Goal: Book appointment/travel/reservation

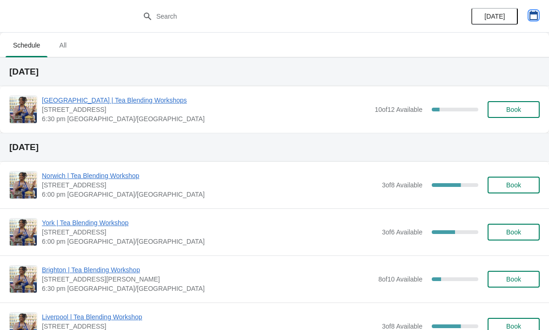
click at [529, 17] on icon "button" at bounding box center [533, 15] width 9 height 9
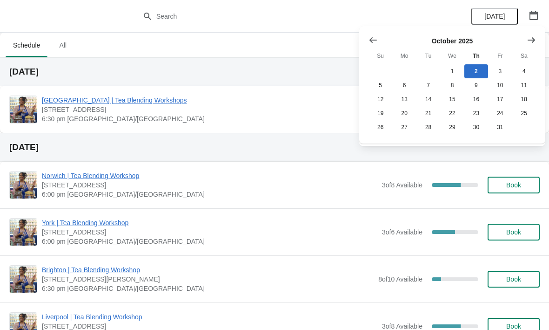
click at [530, 42] on icon "Show next month, November 2025" at bounding box center [531, 39] width 9 height 9
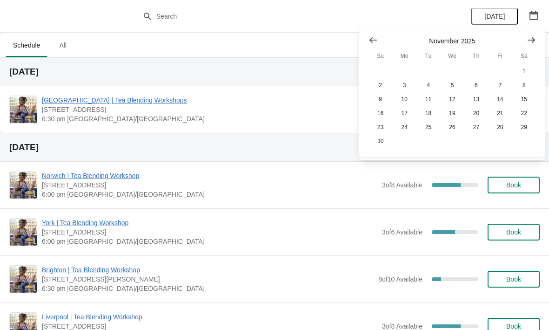
click at [529, 38] on icon "Show next month, December 2025" at bounding box center [531, 39] width 9 height 9
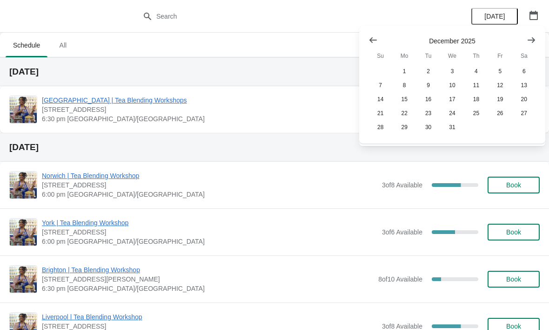
click at [371, 40] on icon "Show previous month, November 2025" at bounding box center [373, 40] width 7 height 6
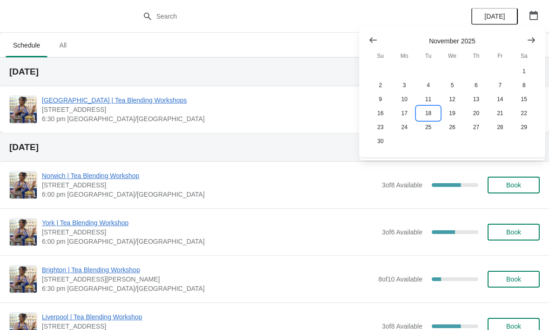
click at [432, 115] on button "18" at bounding box center [429, 113] width 24 height 14
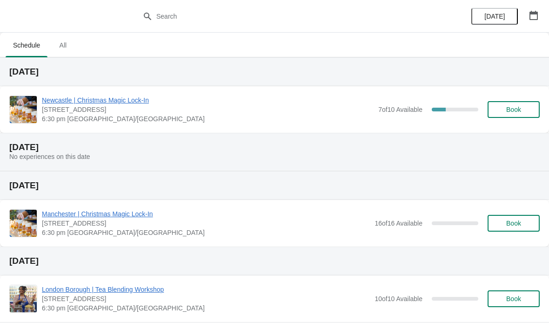
click at [513, 111] on span "Book" at bounding box center [513, 109] width 15 height 7
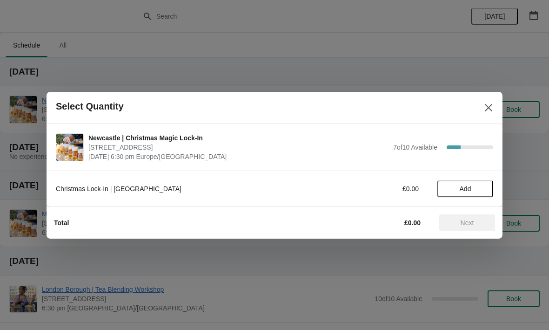
click at [468, 188] on span "Add" at bounding box center [466, 188] width 12 height 7
click at [479, 184] on icon at bounding box center [482, 188] width 10 height 10
click at [474, 225] on span "Next" at bounding box center [467, 222] width 13 height 7
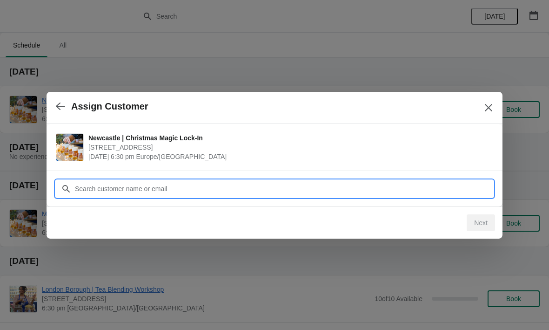
click at [324, 192] on input "Customer" at bounding box center [283, 188] width 419 height 17
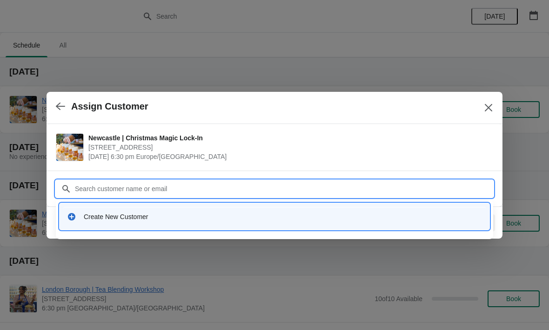
click at [75, 216] on icon at bounding box center [71, 216] width 7 height 7
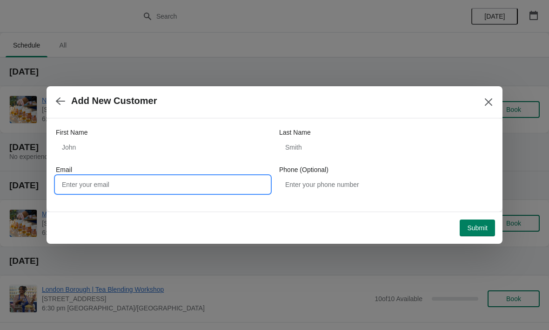
click at [223, 186] on input "Email" at bounding box center [163, 184] width 214 height 17
click at [61, 97] on icon "button" at bounding box center [60, 100] width 9 height 9
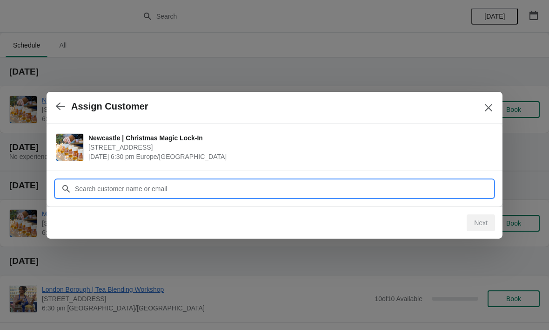
click at [184, 191] on input "Customer" at bounding box center [283, 188] width 419 height 17
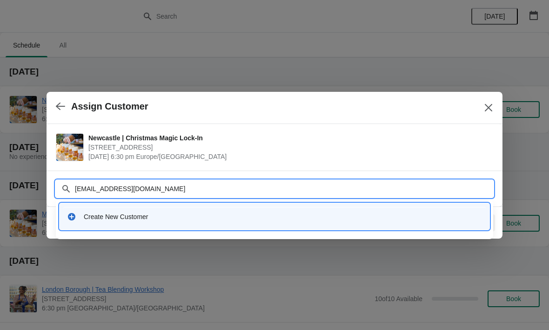
type input "[EMAIL_ADDRESS][DOMAIN_NAME]"
click at [93, 188] on input "[EMAIL_ADDRESS][DOMAIN_NAME]" at bounding box center [283, 188] width 419 height 17
click at [117, 219] on div "Create New Customer" at bounding box center [283, 216] width 398 height 9
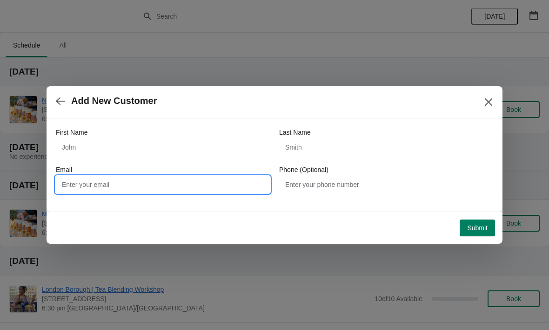
click at [170, 189] on input "Email" at bounding box center [163, 184] width 214 height 17
click at [170, 186] on input "Email" at bounding box center [163, 184] width 214 height 17
paste input "[EMAIL_ADDRESS][DOMAIN_NAME]"
type input "[EMAIL_ADDRESS][DOMAIN_NAME]"
click at [474, 223] on button "Submit" at bounding box center [477, 227] width 35 height 17
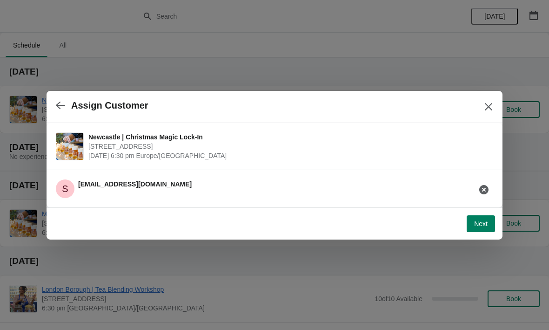
click at [484, 226] on span "Next" at bounding box center [480, 223] width 13 height 7
select select "No"
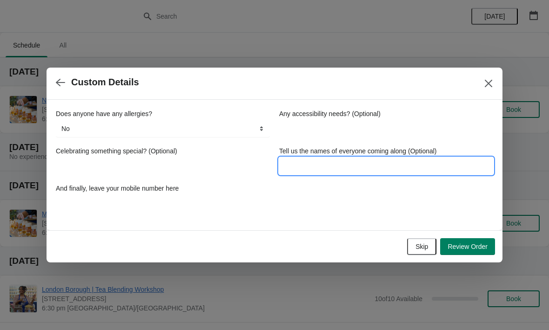
click at [349, 169] on input "Tell us the names of everyone coming along (Optional)" at bounding box center [386, 165] width 214 height 17
type input "Skye and [PERSON_NAME]"
click at [359, 190] on div "Does anyone have any allergies? No Yes, nuts Yes, wheat Yes, other No Any acces…" at bounding box center [275, 160] width 438 height 102
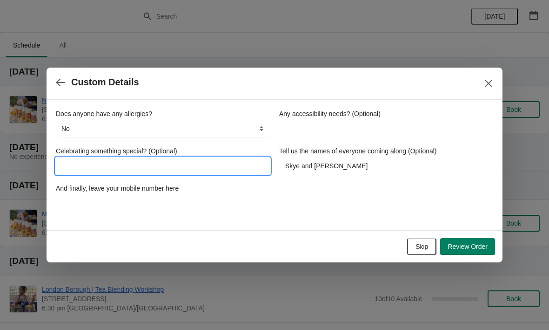
click at [213, 167] on input "Celebrating something special? (Optional)" at bounding box center [163, 165] width 214 height 17
type input "Christmas!"
click at [433, 212] on div "Does anyone have any allergies? No Yes, nuts Yes, wheat Yes, other No Any acces…" at bounding box center [275, 160] width 438 height 121
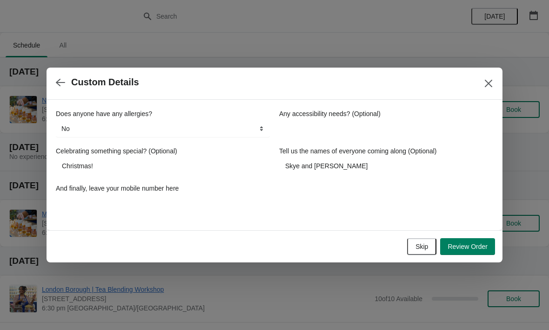
click at [478, 247] on span "Review Order" at bounding box center [468, 246] width 40 height 7
